Goal: Information Seeking & Learning: Learn about a topic

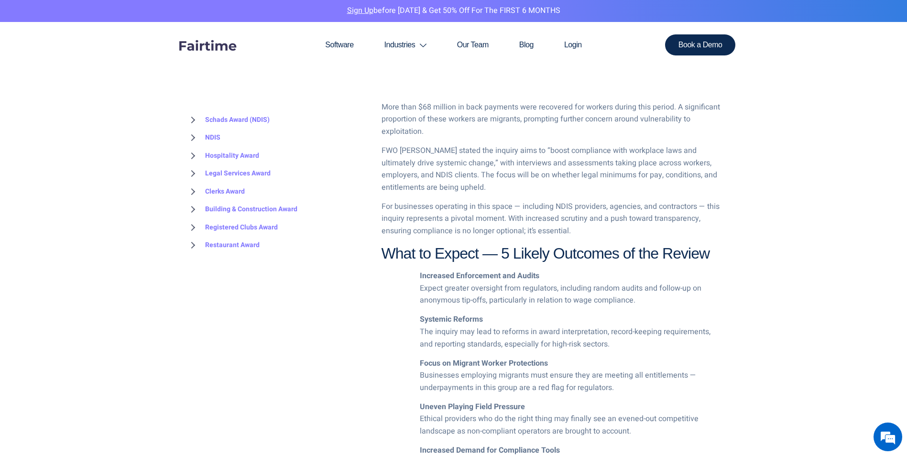
scroll to position [574, 0]
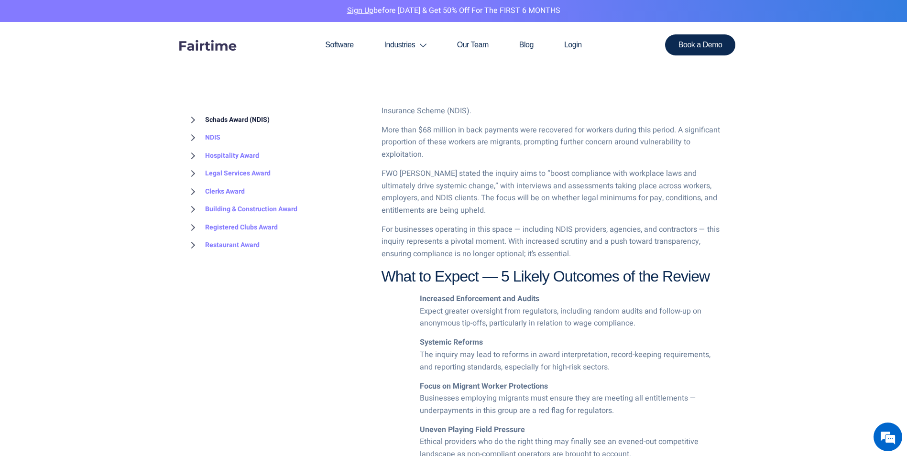
click at [228, 115] on link "Schads Award (NDIS)" at bounding box center [228, 120] width 84 height 18
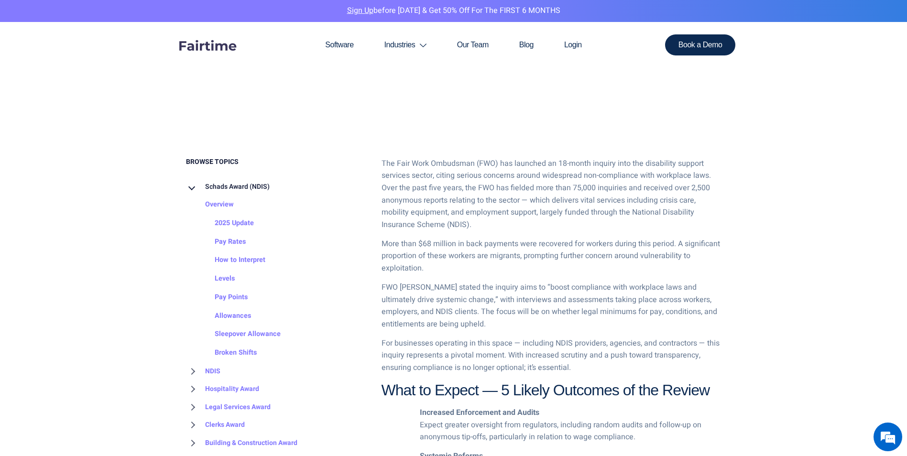
scroll to position [622, 0]
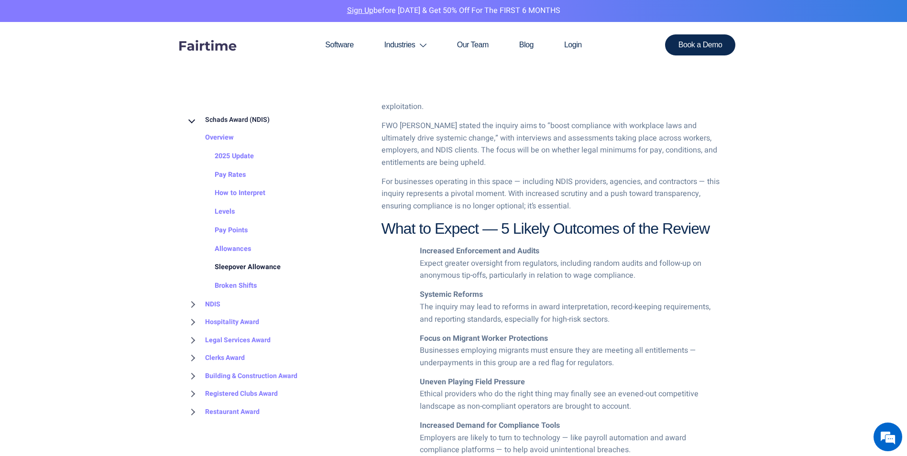
click at [215, 267] on link "Sleepover Allowance" at bounding box center [238, 268] width 85 height 19
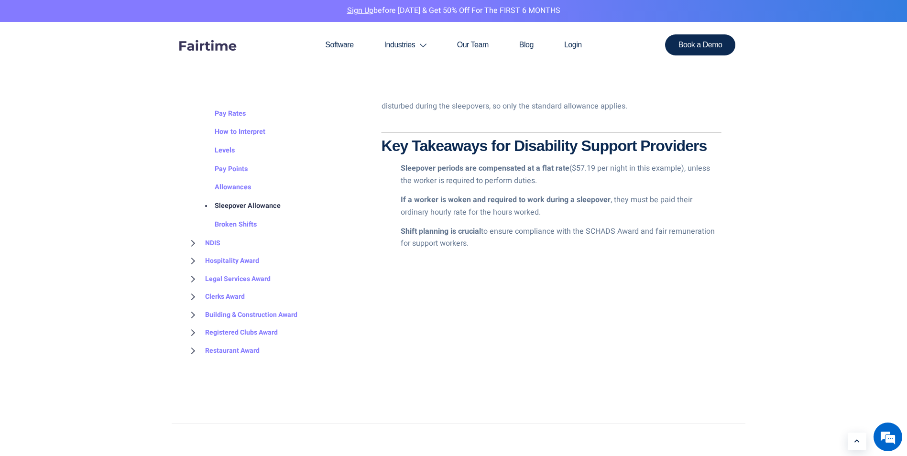
scroll to position [2104, 0]
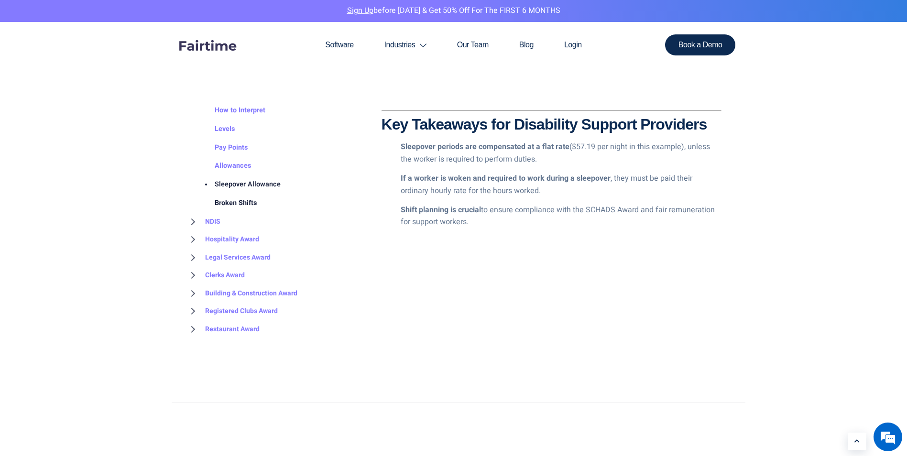
click at [225, 197] on link "Broken Shifts" at bounding box center [226, 203] width 61 height 19
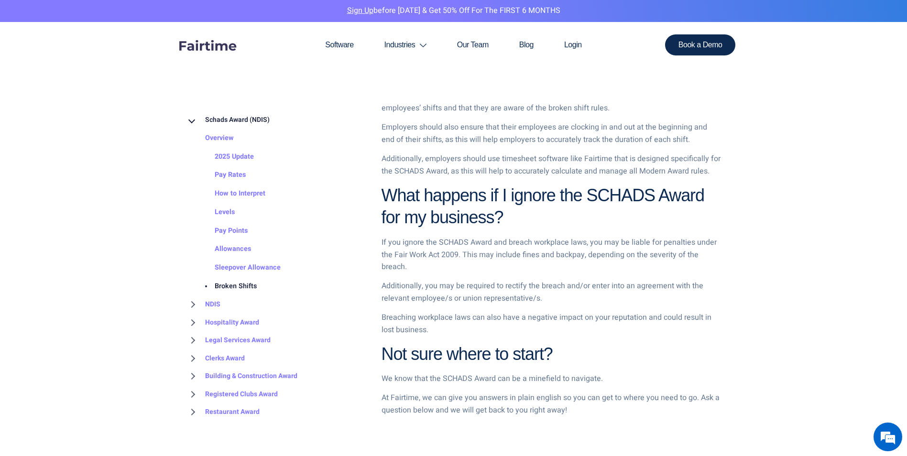
scroll to position [909, 0]
